Goal: Task Accomplishment & Management: Use online tool/utility

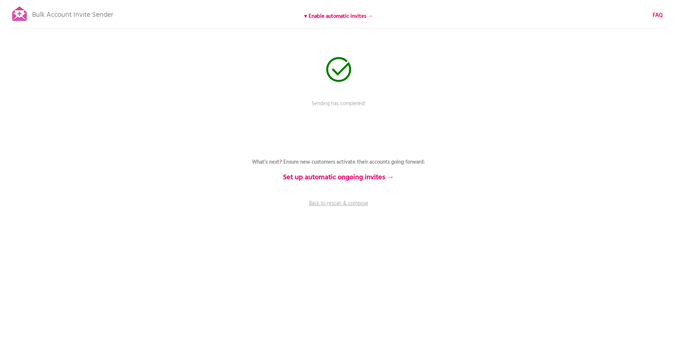
click at [349, 76] on icon at bounding box center [338, 69] width 23 height 23
click at [64, 14] on p "Bulk Account Invite Sender" at bounding box center [72, 13] width 81 height 18
click at [336, 205] on link "Back to rescan & compose" at bounding box center [338, 209] width 214 height 18
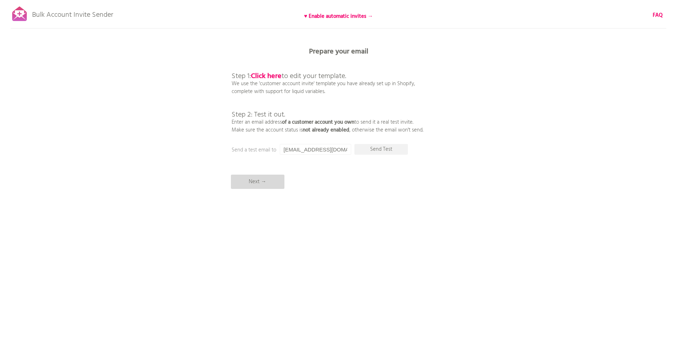
click at [254, 183] on p "Next →" at bounding box center [257, 182] width 53 height 14
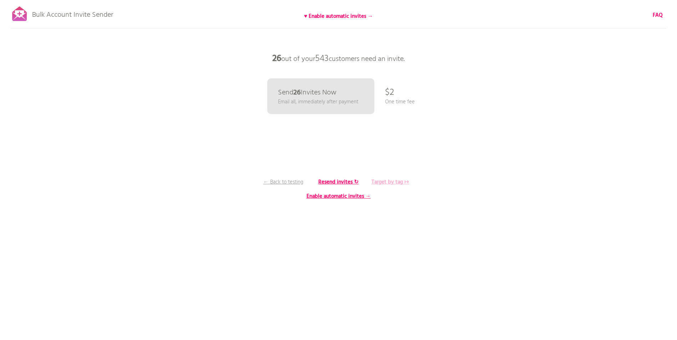
click at [388, 180] on b "Target by tag ↦" at bounding box center [389, 182] width 37 height 9
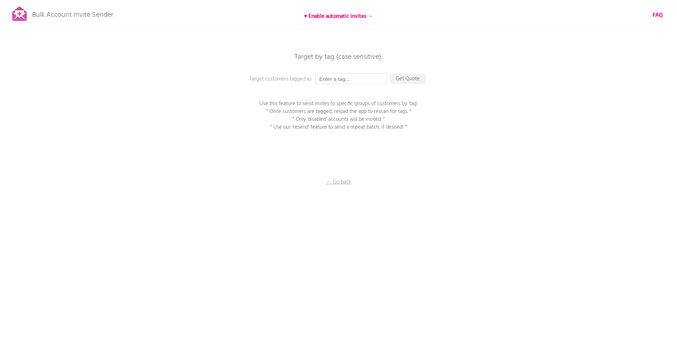
click at [372, 78] on input "text" at bounding box center [350, 78] width 71 height 11
paste input "Nazdar-new-hires"
type input "Nazdar-new-hires"
click at [407, 77] on p "Get Quote" at bounding box center [408, 78] width 36 height 11
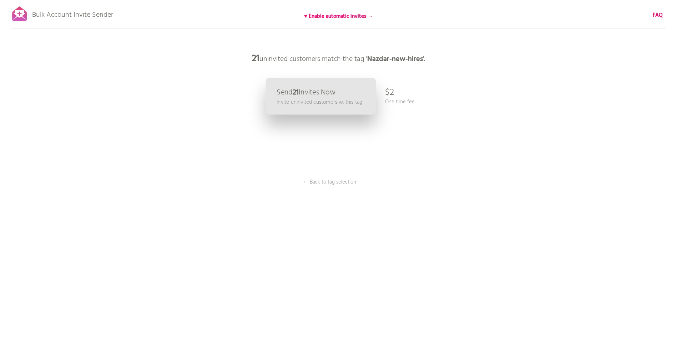
click at [352, 94] on link "Send 21 Invites Now Invite uninvited customers w. this tag" at bounding box center [320, 96] width 110 height 37
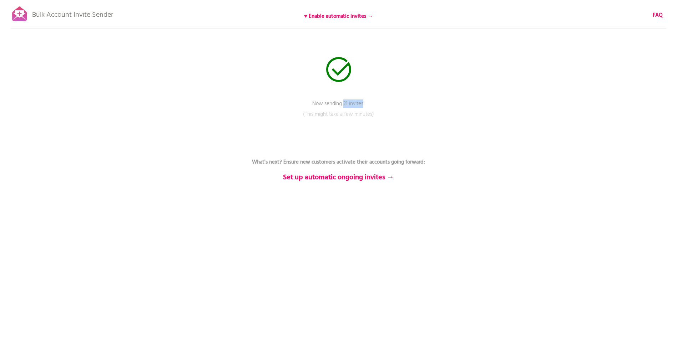
drag, startPoint x: 343, startPoint y: 103, endPoint x: 363, endPoint y: 105, distance: 20.4
click at [363, 105] on p "Now sending 21 invites!" at bounding box center [338, 109] width 214 height 18
copy p "21 invites"
